Goal: Navigation & Orientation: Find specific page/section

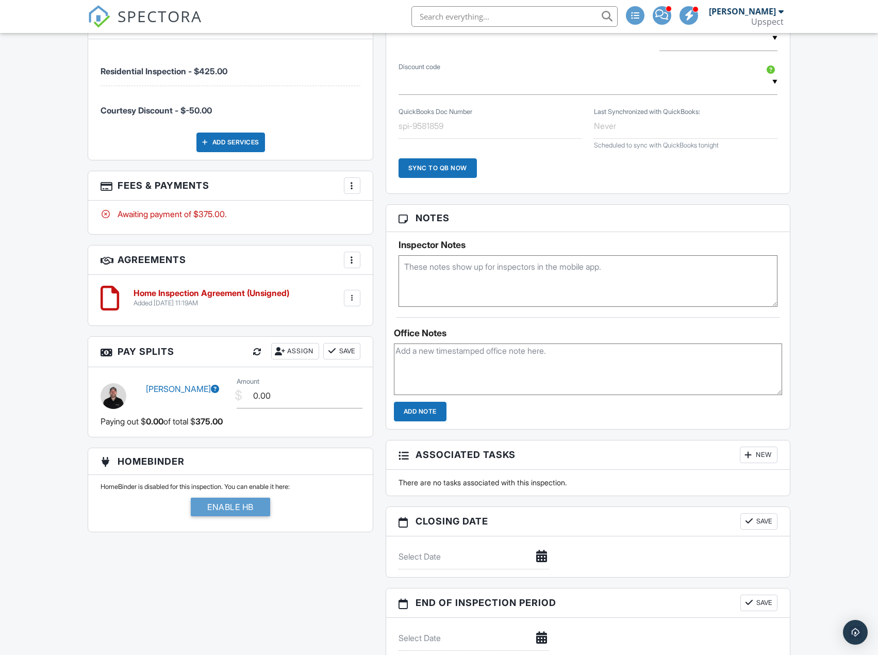
scroll to position [747, 0]
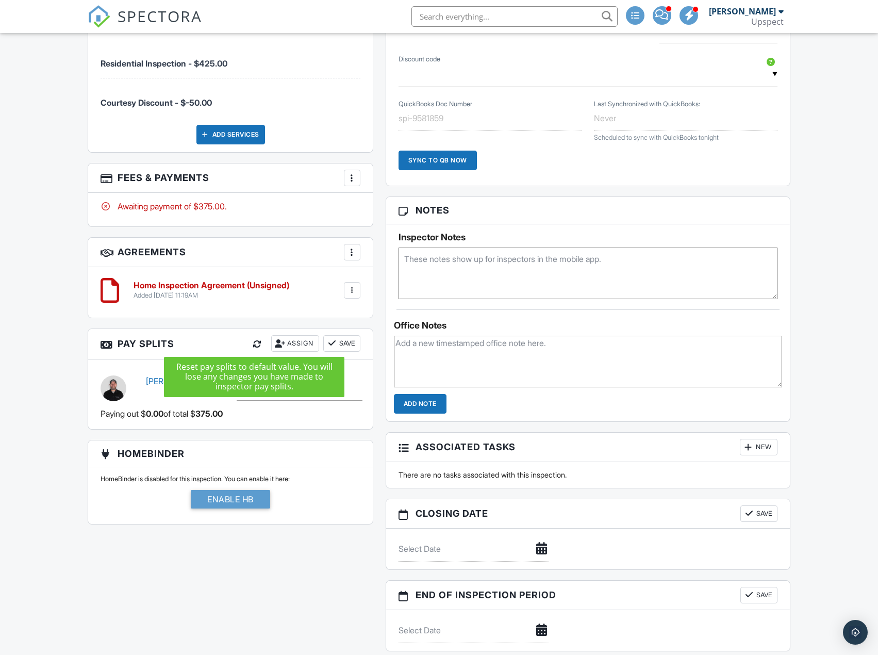
click at [252, 346] on div at bounding box center [257, 344] width 10 height 10
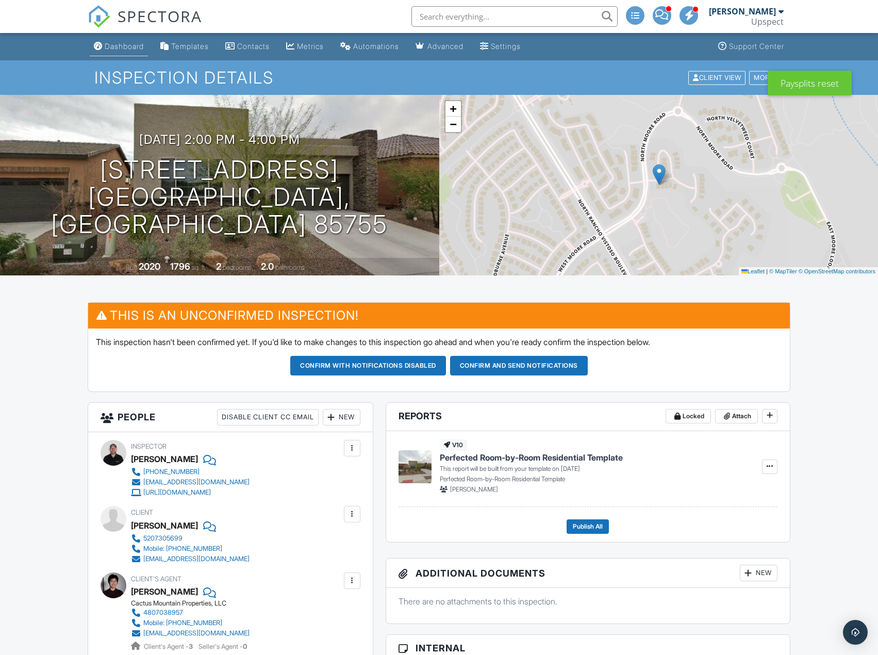
click at [140, 41] on link "Dashboard" at bounding box center [119, 46] width 58 height 19
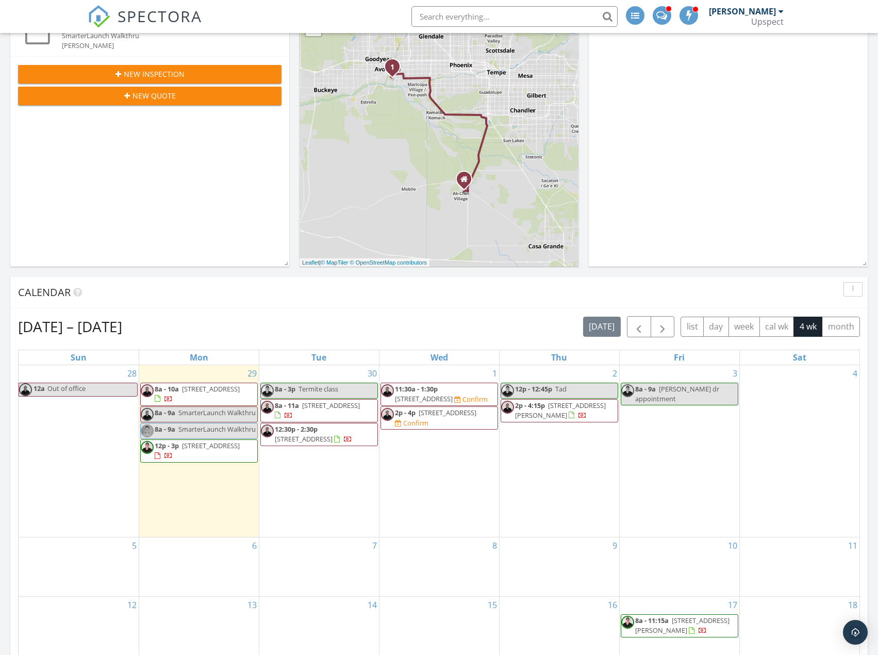
scroll to position [206, 0]
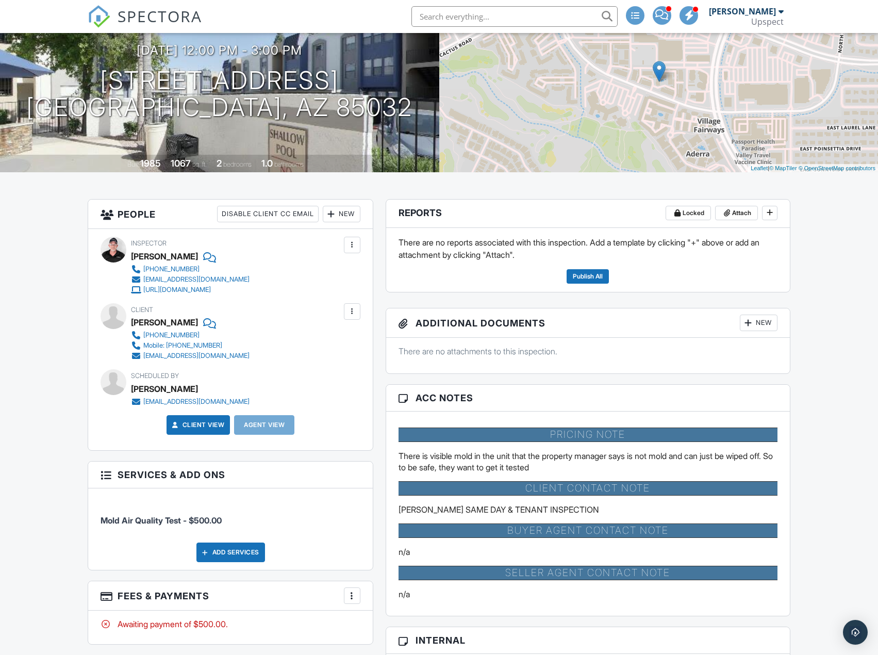
scroll to position [413, 0]
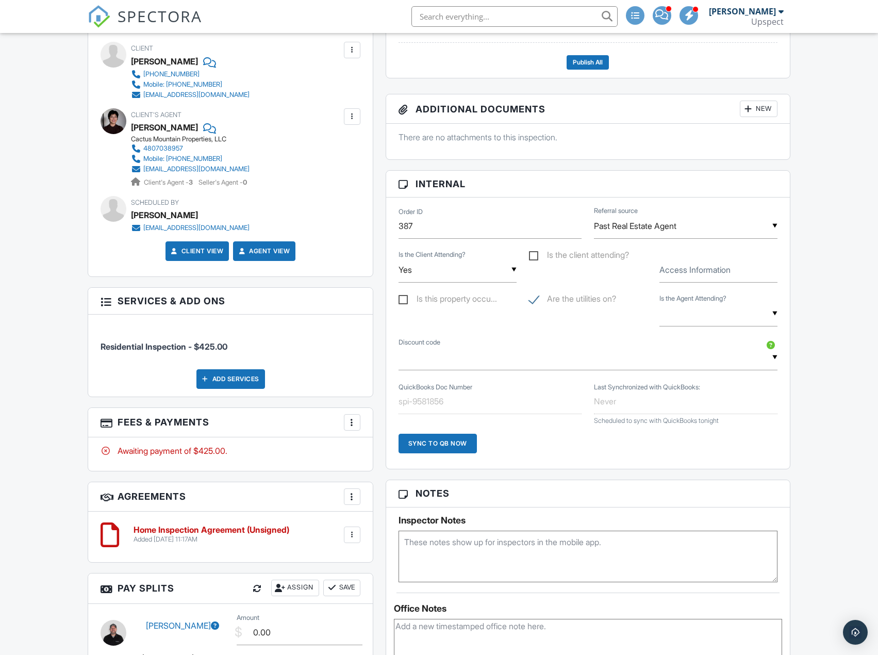
scroll to position [670, 0]
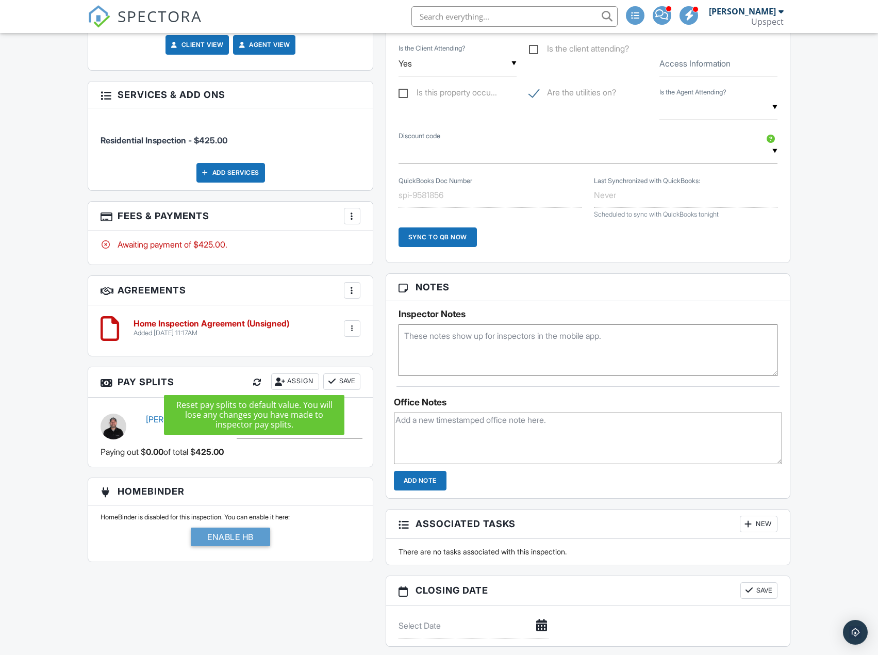
click at [256, 381] on div at bounding box center [257, 382] width 10 height 10
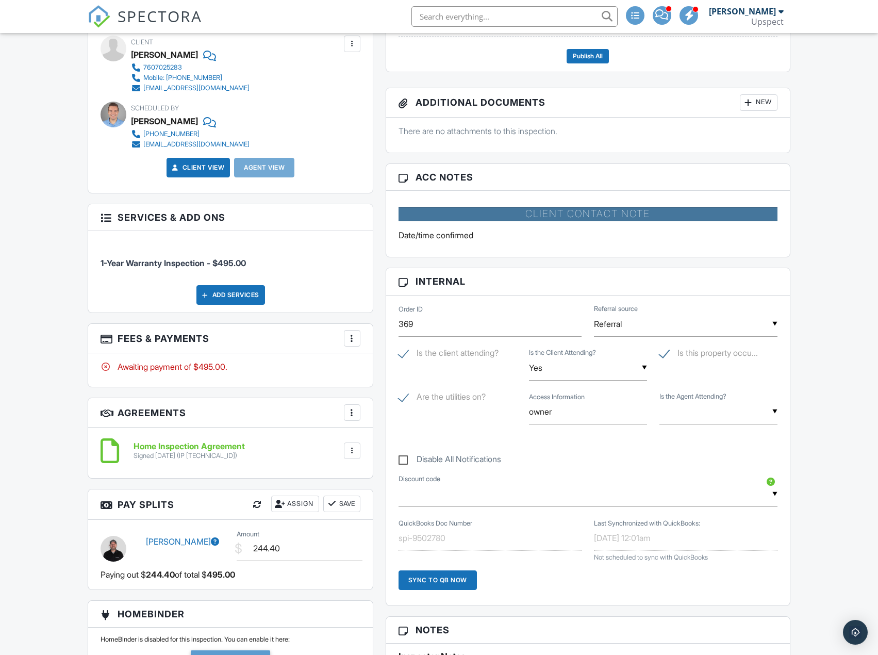
scroll to position [258, 0]
